Goal: Task Accomplishment & Management: Manage account settings

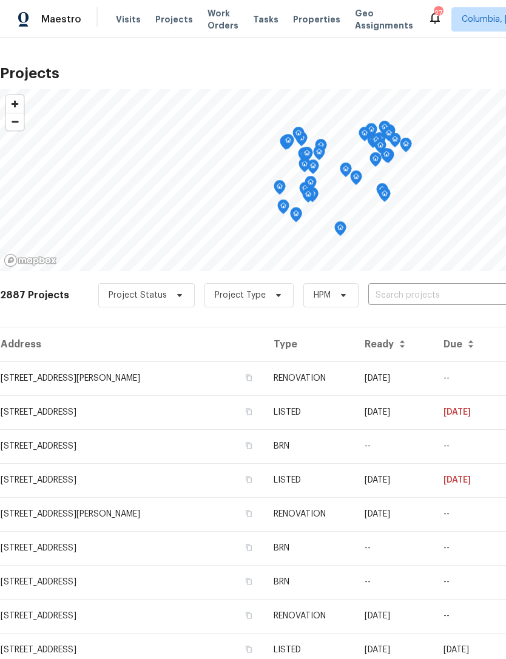
click at [398, 295] on input "text" at bounding box center [437, 295] width 139 height 19
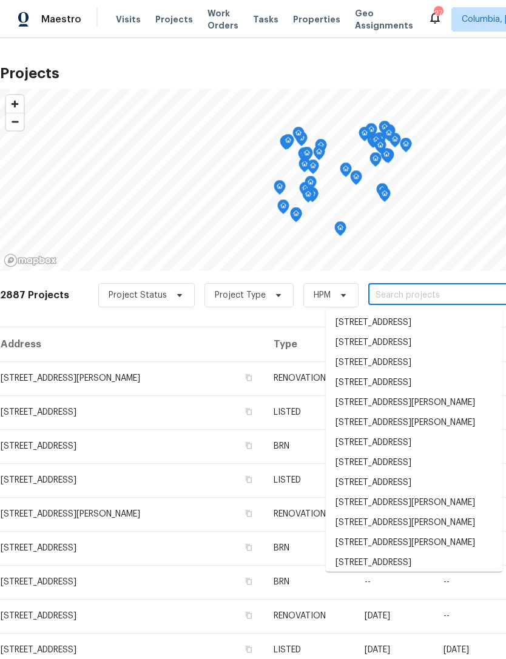
type input "7"
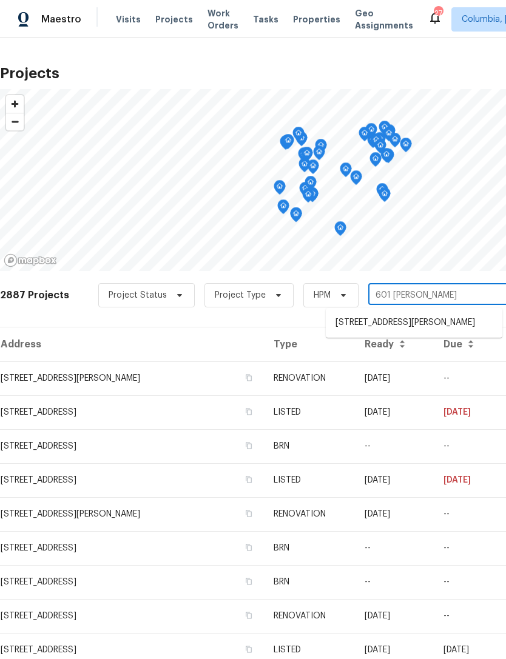
type input "601 [PERSON_NAME]"
click at [183, 319] on div "2887 Projects Project Status Project Type HPM 601 [PERSON_NAME]" at bounding box center [342, 302] width 685 height 48
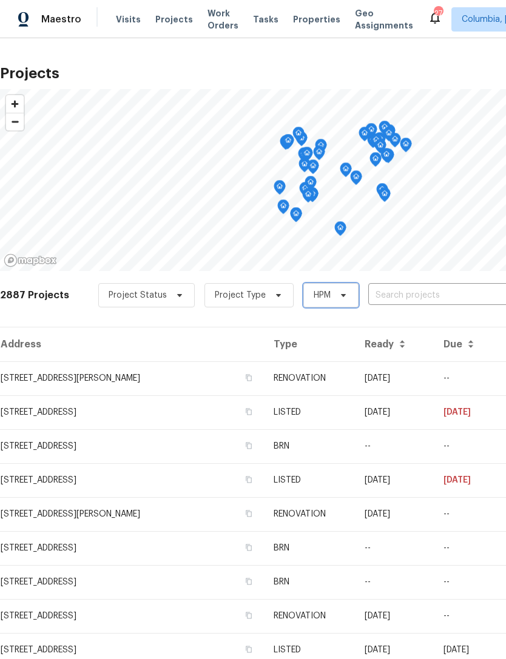
click at [321, 295] on span "HPM" at bounding box center [321, 295] width 17 height 12
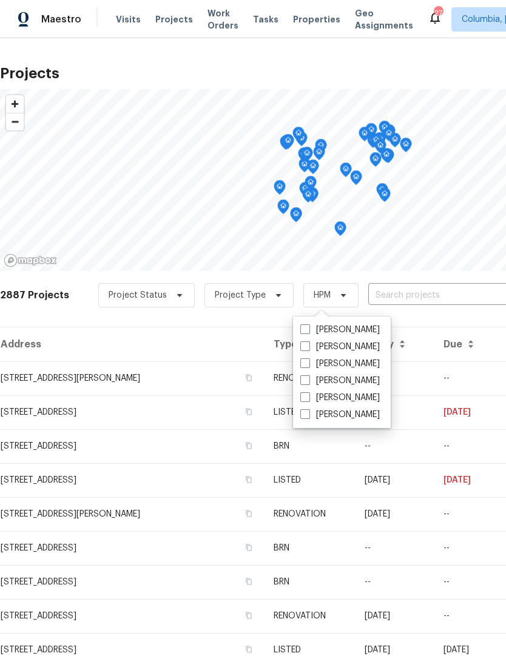
click at [311, 397] on label "[PERSON_NAME]" at bounding box center [339, 398] width 79 height 12
click at [308, 397] on input "[PERSON_NAME]" at bounding box center [304, 396] width 8 height 8
checkbox input "true"
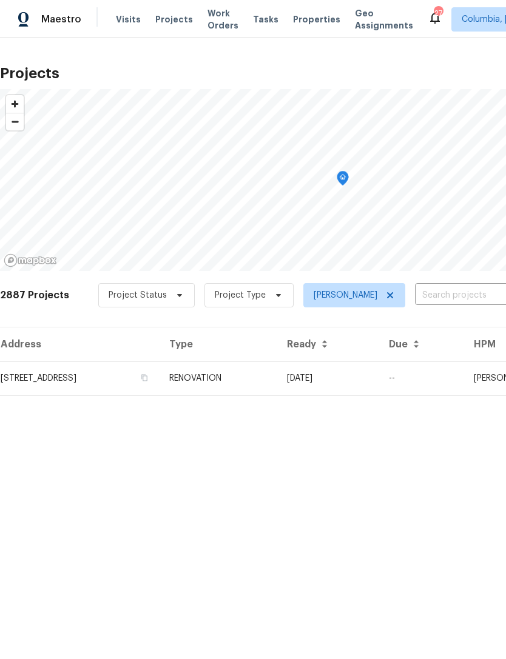
click at [298, 22] on span "Properties" at bounding box center [316, 19] width 47 height 12
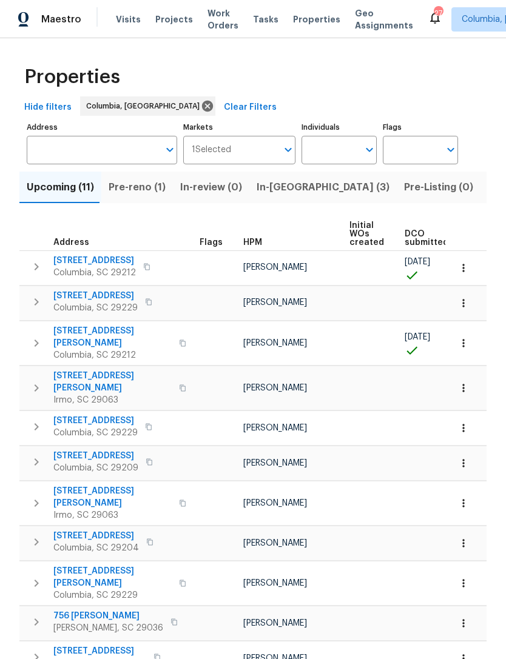
click at [341, 149] on input "Individuals" at bounding box center [329, 150] width 57 height 28
type input "[PERSON_NAME]"
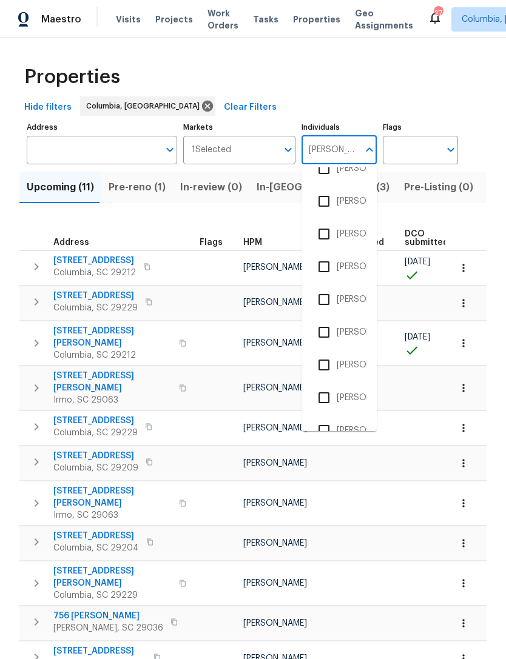
scroll to position [152, 0]
click at [327, 365] on input "checkbox" at bounding box center [323, 364] width 25 height 25
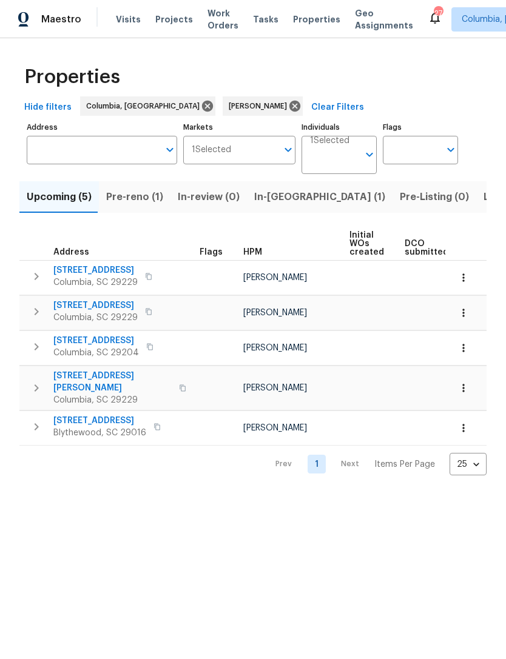
click at [418, 151] on input "Flags" at bounding box center [411, 150] width 57 height 28
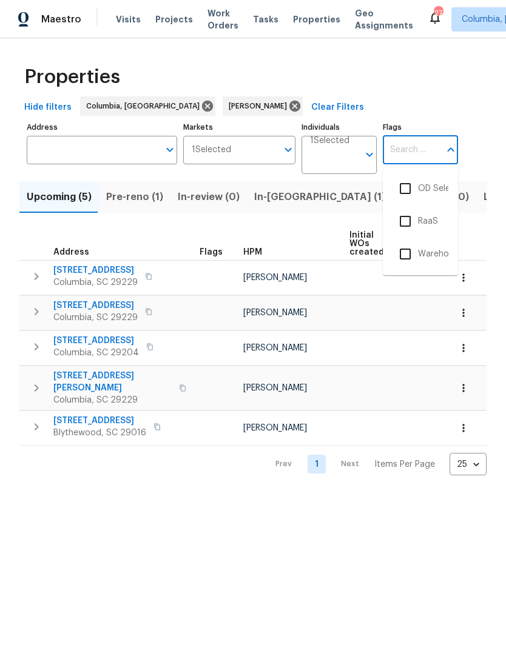
click at [415, 80] on div "Properties" at bounding box center [252, 77] width 467 height 39
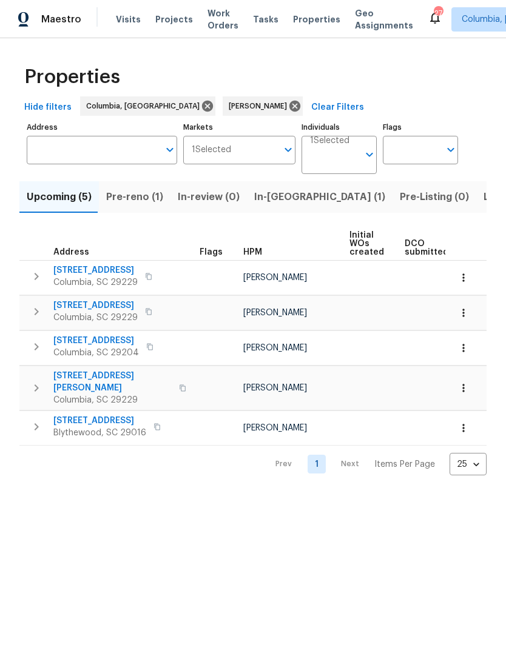
click at [483, 201] on span "Listed (9)" at bounding box center [506, 197] width 46 height 17
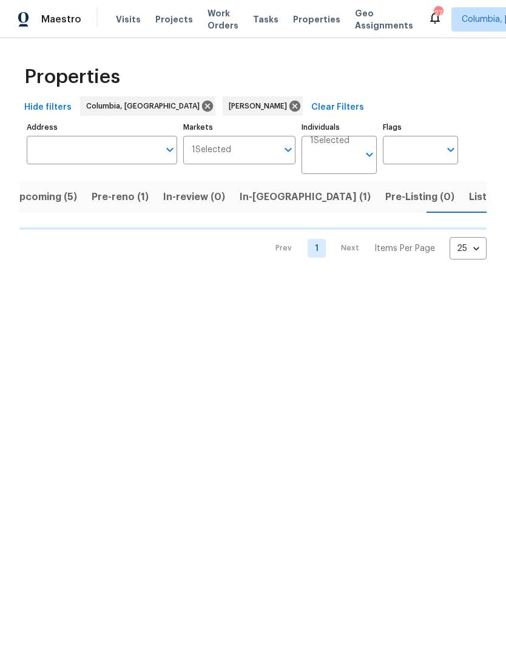
scroll to position [0, 15]
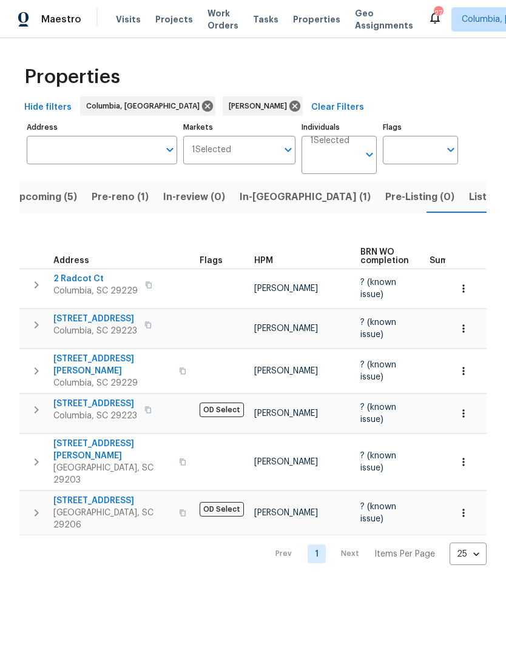
click at [469, 194] on span "Listed (9)" at bounding box center [492, 197] width 46 height 17
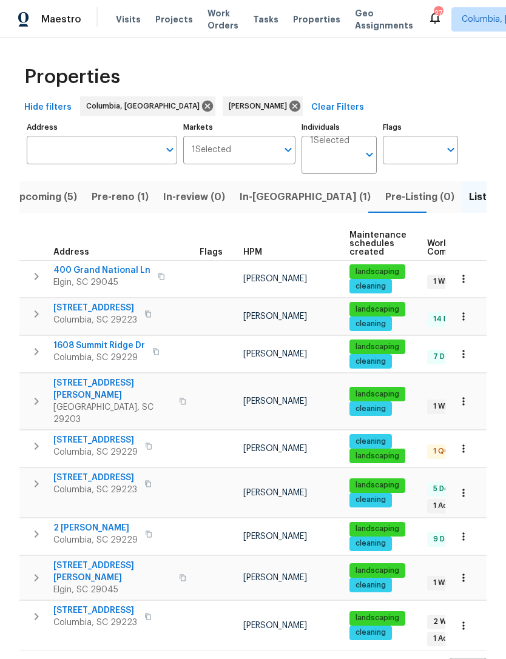
click at [15, 393] on div "Properties Hide filters [GEOGRAPHIC_DATA], [GEOGRAPHIC_DATA] [PERSON_NAME] Clea…" at bounding box center [253, 368] width 506 height 661
click at [78, 434] on span "[STREET_ADDRESS]" at bounding box center [95, 440] width 84 height 12
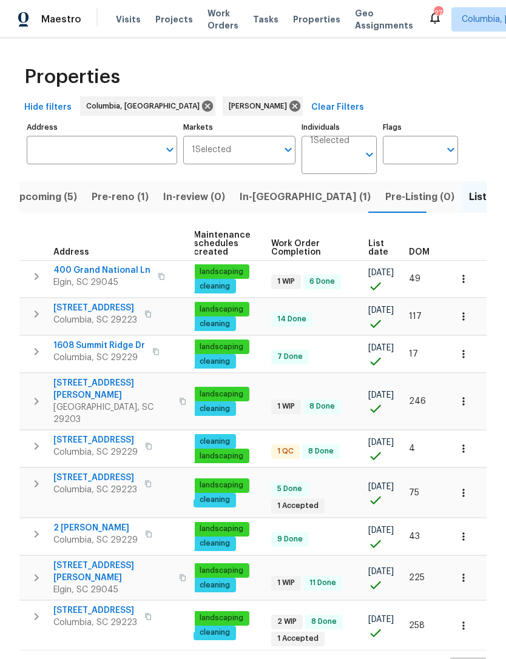
scroll to position [0, 156]
click at [373, 242] on span "List date" at bounding box center [378, 247] width 20 height 17
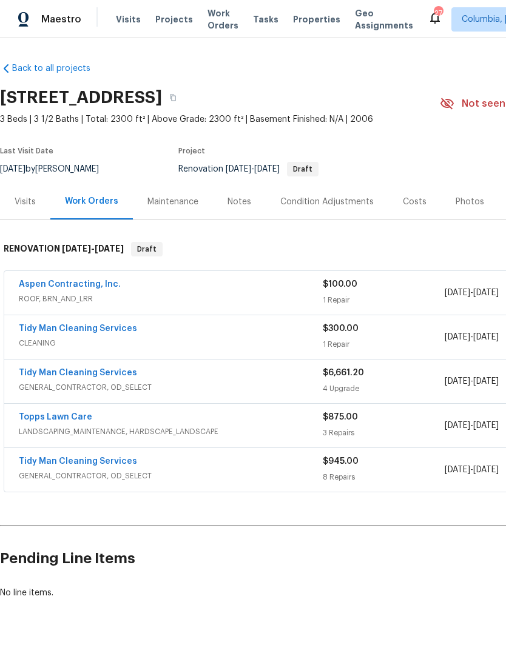
click at [58, 370] on link "Tidy Man Cleaning Services" at bounding box center [78, 373] width 118 height 8
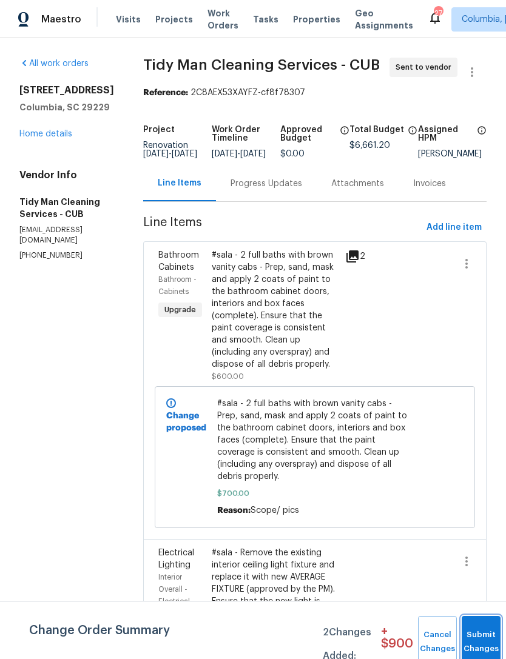
click at [487, 648] on span "Submit Changes" at bounding box center [480, 642] width 27 height 28
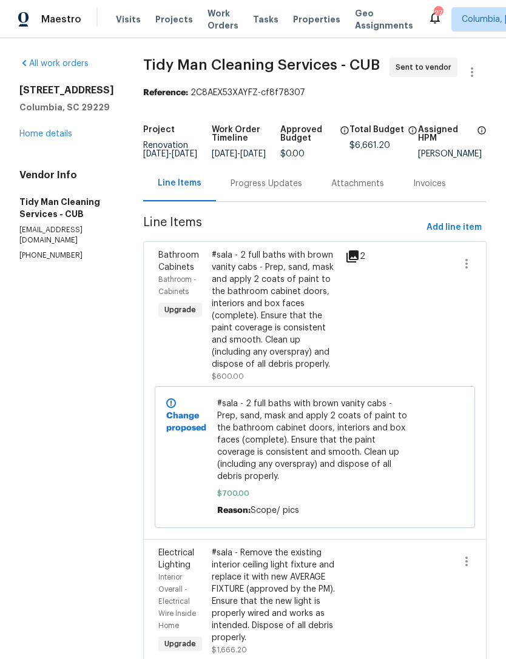
click at [32, 138] on link "Home details" at bounding box center [45, 134] width 53 height 8
